Goal: Navigation & Orientation: Find specific page/section

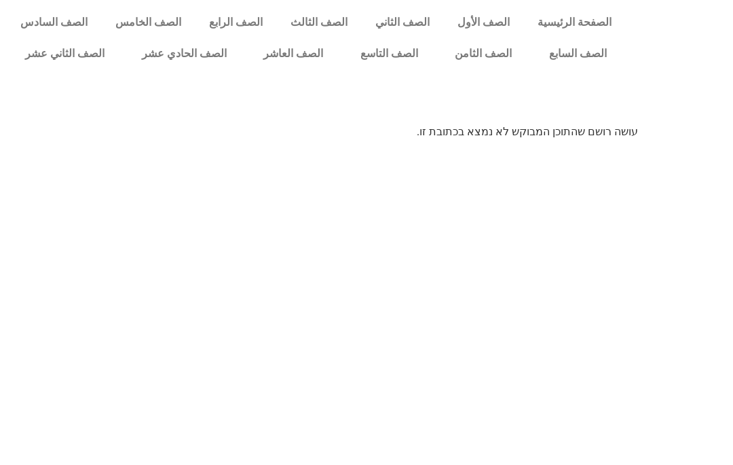
click at [497, 50] on link "الصف الثامن" at bounding box center [484, 53] width 94 height 31
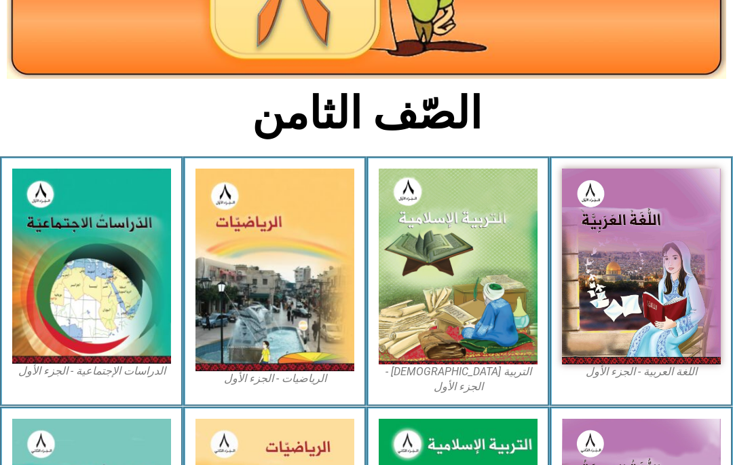
scroll to position [227, 0]
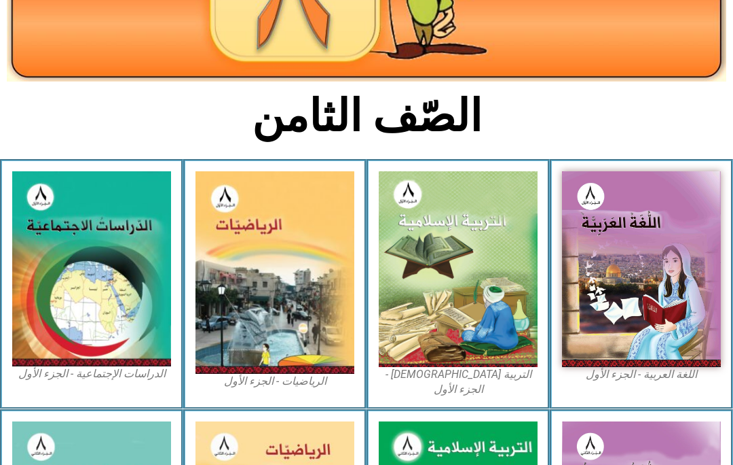
click at [418, 331] on img at bounding box center [458, 269] width 159 height 196
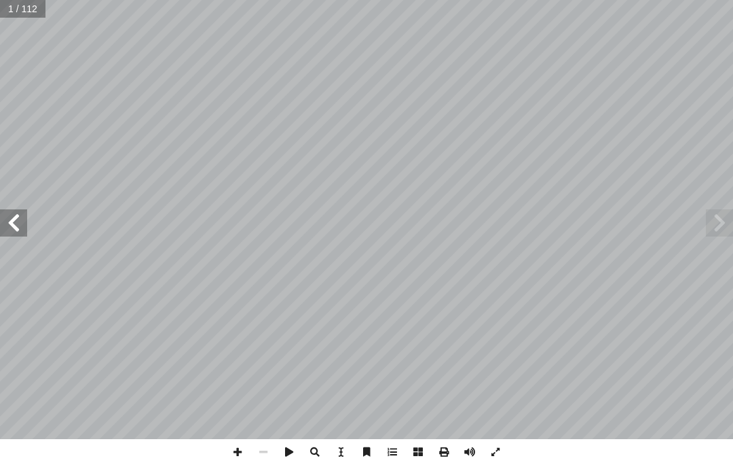
click at [20, 211] on span at bounding box center [13, 222] width 27 height 27
click at [26, 211] on span at bounding box center [13, 222] width 27 height 27
click at [9, 230] on span at bounding box center [13, 222] width 27 height 27
click at [26, 215] on span at bounding box center [13, 222] width 27 height 27
click at [713, 219] on span at bounding box center [719, 222] width 27 height 27
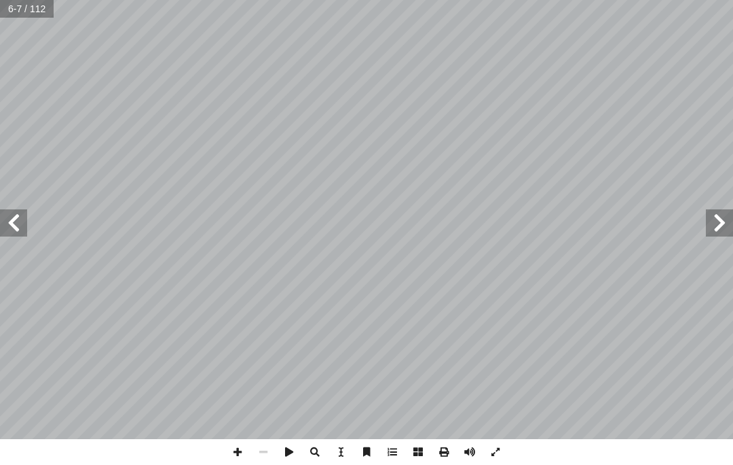
click at [715, 218] on span at bounding box center [719, 222] width 27 height 27
click at [714, 231] on span at bounding box center [719, 222] width 27 height 27
click at [713, 213] on span at bounding box center [719, 222] width 27 height 27
click at [19, 223] on span at bounding box center [13, 222] width 27 height 27
click at [12, 223] on span at bounding box center [13, 222] width 27 height 27
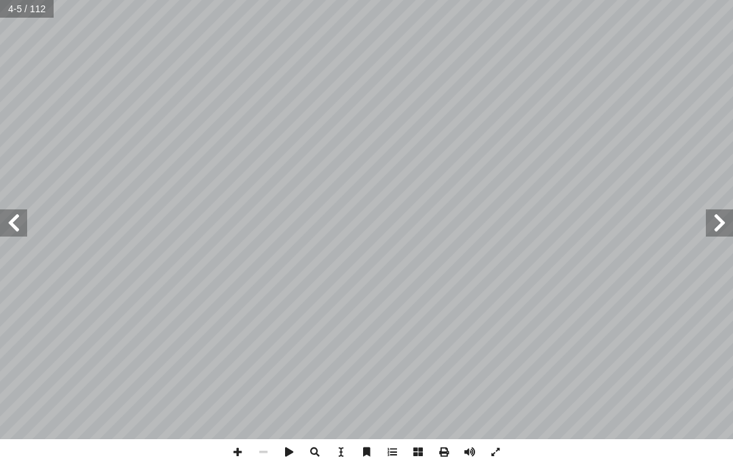
click at [713, 218] on span at bounding box center [719, 222] width 27 height 27
click at [6, 220] on span at bounding box center [13, 222] width 27 height 27
click at [20, 215] on span at bounding box center [13, 222] width 27 height 27
click at [714, 216] on span at bounding box center [719, 222] width 27 height 27
click at [26, 221] on span at bounding box center [13, 222] width 27 height 27
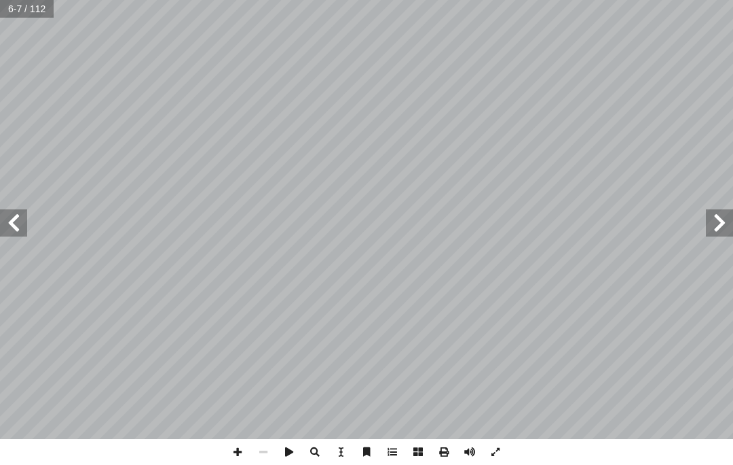
click at [10, 221] on span at bounding box center [13, 222] width 27 height 27
click at [10, 219] on span at bounding box center [13, 222] width 27 height 27
click at [7, 230] on span at bounding box center [13, 222] width 27 height 27
click at [710, 228] on span at bounding box center [719, 222] width 27 height 27
click at [713, 217] on span at bounding box center [719, 222] width 27 height 27
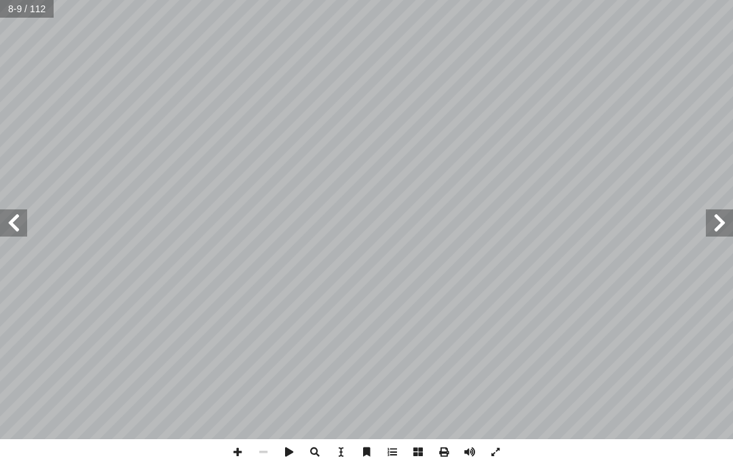
click at [19, 217] on span at bounding box center [13, 222] width 27 height 27
click at [22, 220] on span at bounding box center [13, 222] width 27 height 27
click at [708, 228] on span at bounding box center [719, 222] width 27 height 27
click at [712, 219] on span at bounding box center [719, 222] width 27 height 27
